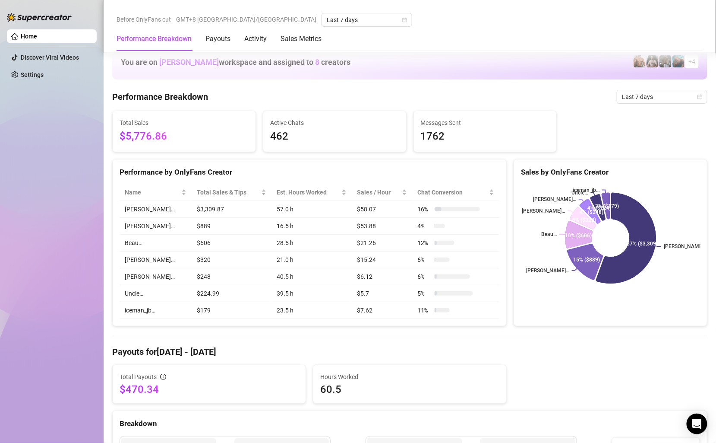
scroll to position [291, 0]
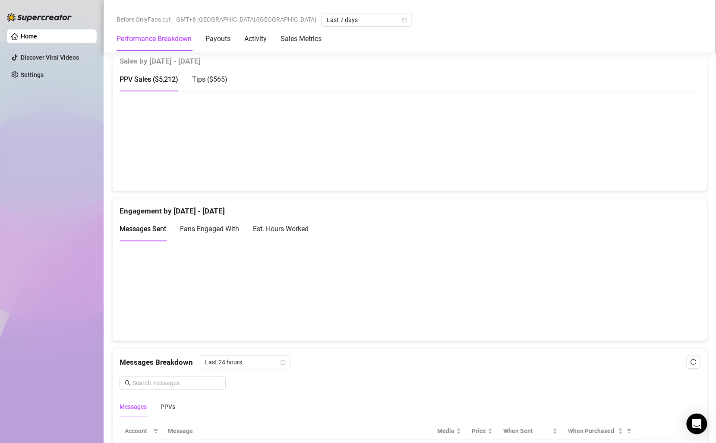
scroll to position [475, 0]
click at [224, 81] on div "Tips ( $565 )" at bounding box center [209, 79] width 35 height 11
click at [167, 83] on div "PPV Sales ( $5,212 )" at bounding box center [149, 79] width 59 height 25
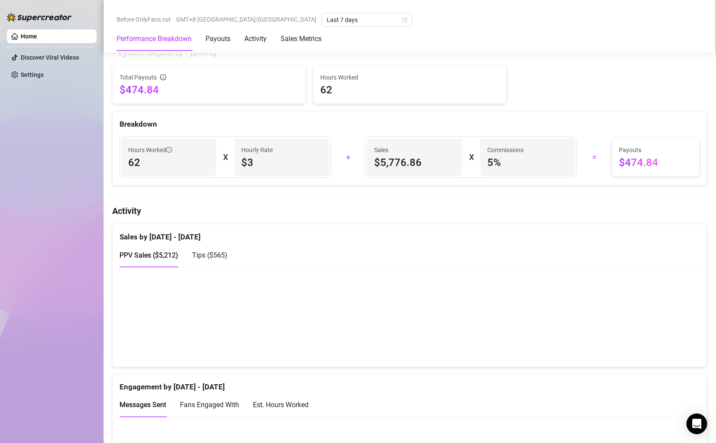
scroll to position [299, 0]
